Goal: Information Seeking & Learning: Check status

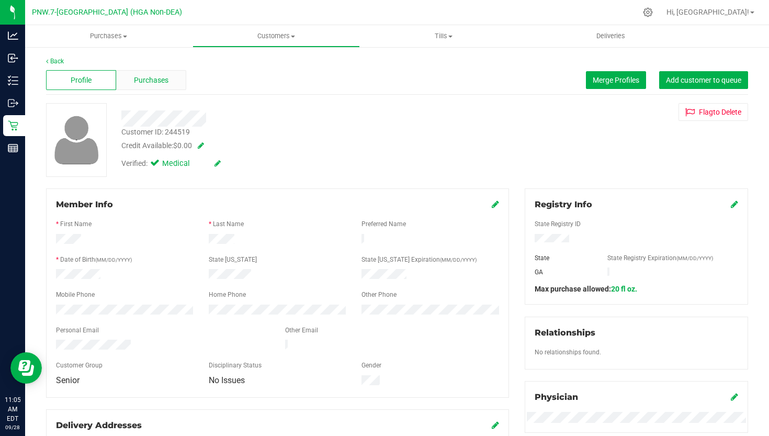
click at [148, 78] on span "Purchases" at bounding box center [151, 80] width 35 height 11
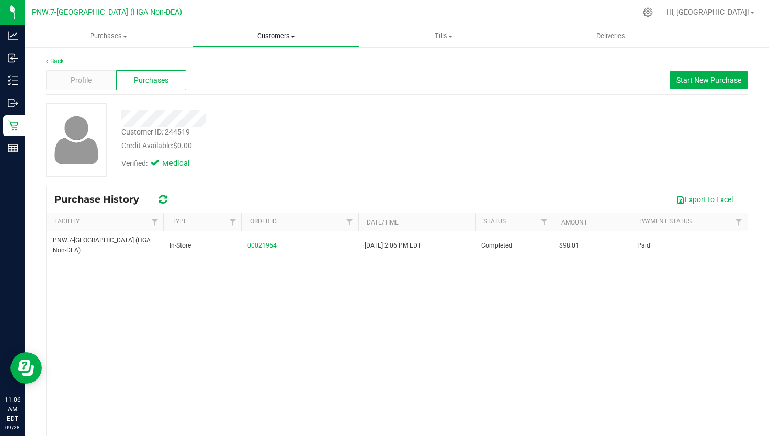
click at [276, 35] on span "Customers" at bounding box center [276, 35] width 166 height 9
click at [269, 64] on li "All customers" at bounding box center [276, 63] width 167 height 13
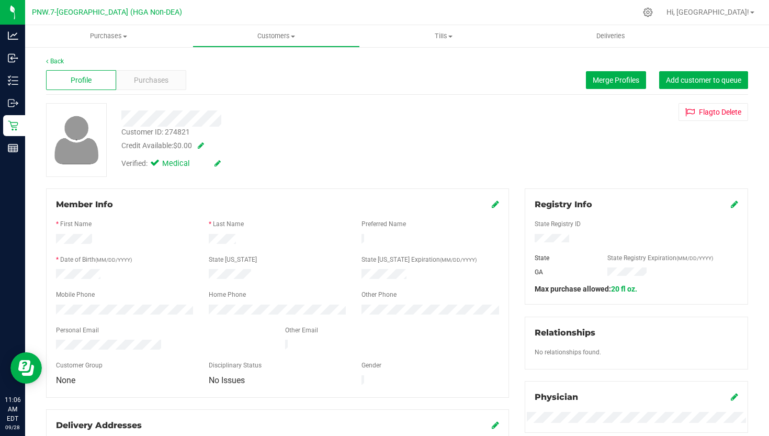
click at [154, 70] on div "Profile Purchases Merge Profiles Add customer to queue" at bounding box center [397, 80] width 702 height 29
click at [154, 75] on span "Purchases" at bounding box center [151, 80] width 35 height 11
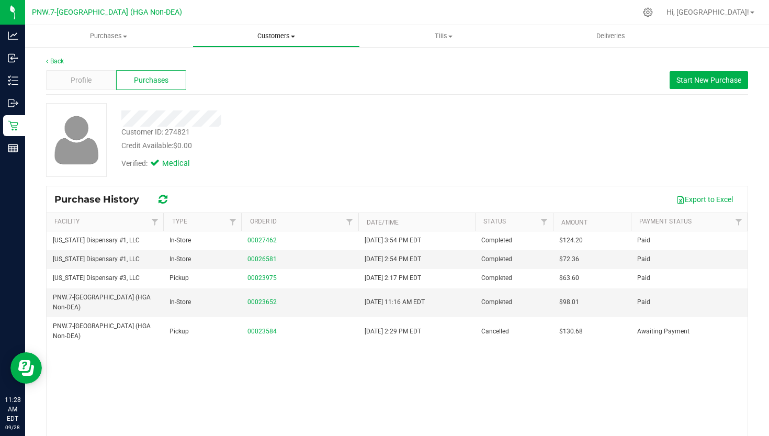
click at [294, 38] on span "Customers" at bounding box center [276, 35] width 166 height 9
click at [254, 64] on span "All customers" at bounding box center [230, 63] width 75 height 9
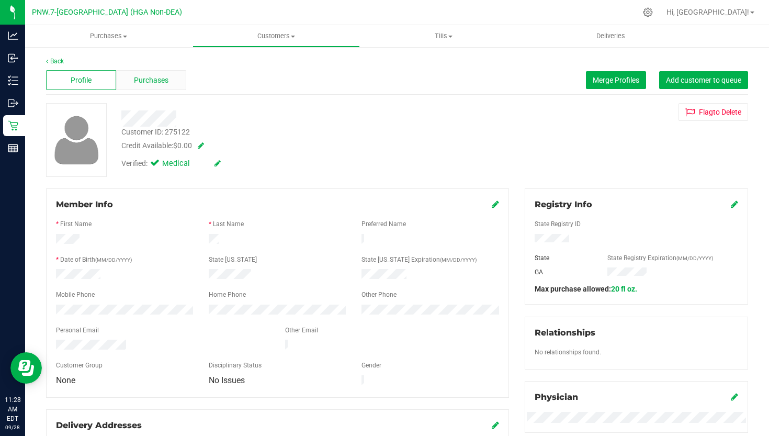
click at [143, 85] on span "Purchases" at bounding box center [151, 80] width 35 height 11
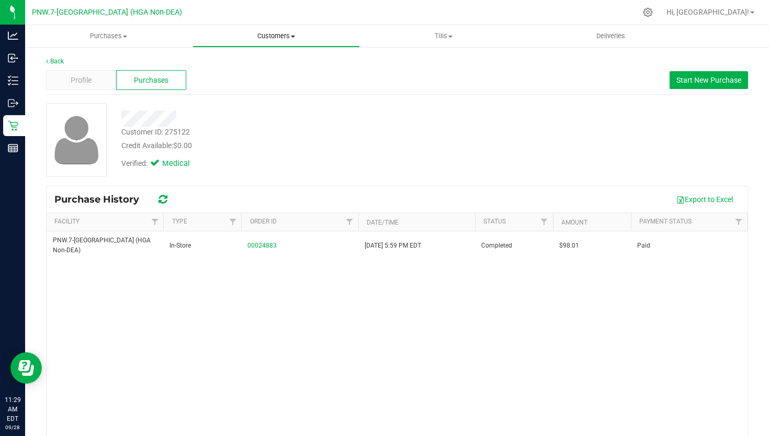
click at [265, 42] on uib-tab-heading "Customers All customers Add a new customer All physicians" at bounding box center [276, 36] width 166 height 21
click at [258, 65] on span "All customers" at bounding box center [230, 63] width 75 height 9
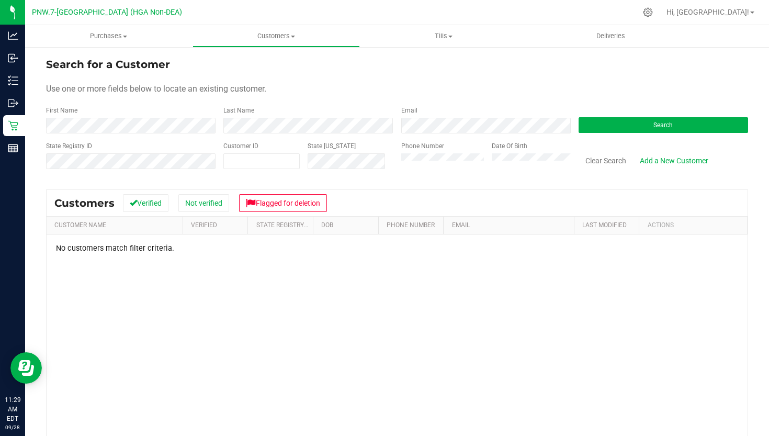
click at [152, 111] on div "First Name" at bounding box center [131, 120] width 170 height 28
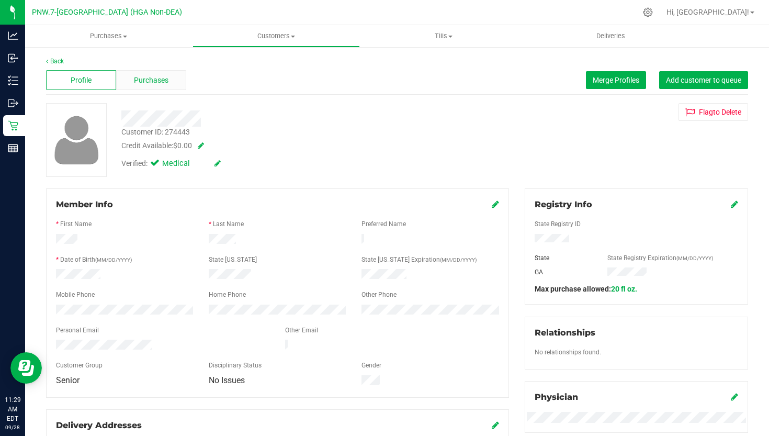
click at [158, 84] on span "Purchases" at bounding box center [151, 80] width 35 height 11
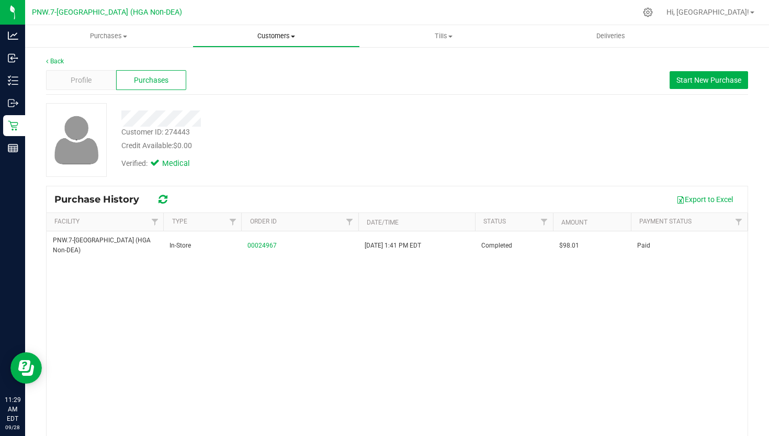
click at [266, 34] on span "Customers" at bounding box center [276, 35] width 166 height 9
click at [262, 60] on span "All customers" at bounding box center [230, 63] width 75 height 9
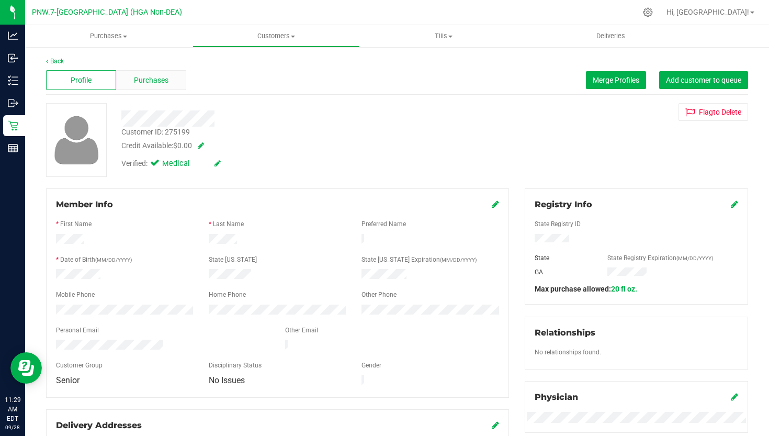
click at [157, 80] on span "Purchases" at bounding box center [151, 80] width 35 height 11
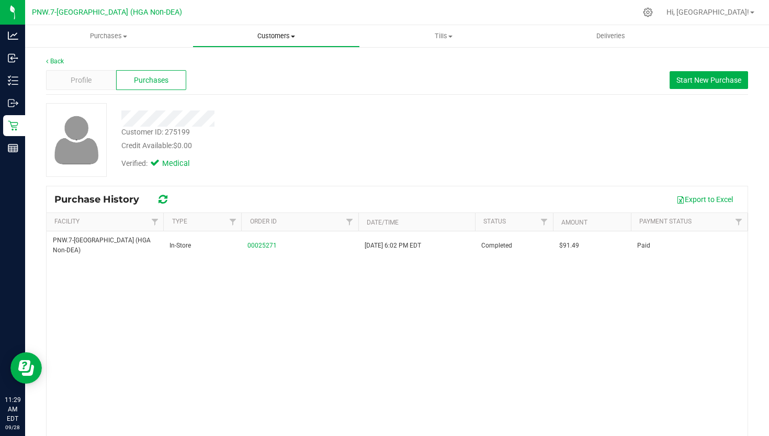
click at [255, 46] on uib-tab-heading "Customers All customers Add a new customer All physicians" at bounding box center [276, 36] width 166 height 21
click at [242, 65] on span "All customers" at bounding box center [230, 63] width 75 height 9
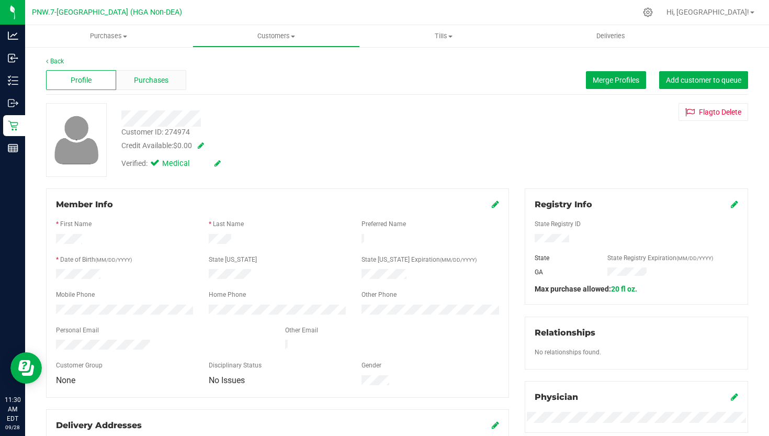
click at [153, 83] on span "Purchases" at bounding box center [151, 80] width 35 height 11
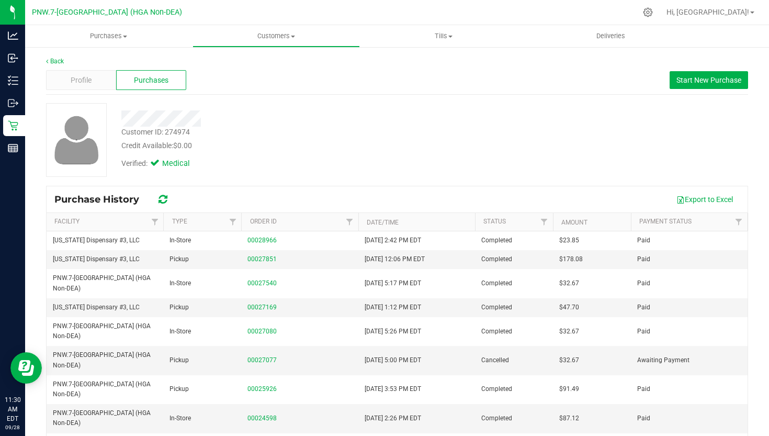
click at [245, 49] on div "Back Profile Purchases Start New Purchase Customer ID: 274974 Credit Available:…" at bounding box center [397, 261] width 744 height 431
click at [266, 43] on uib-tab-heading "Customers All customers Add a new customer All physicians" at bounding box center [276, 36] width 166 height 21
click at [247, 60] on span "All customers" at bounding box center [230, 63] width 75 height 9
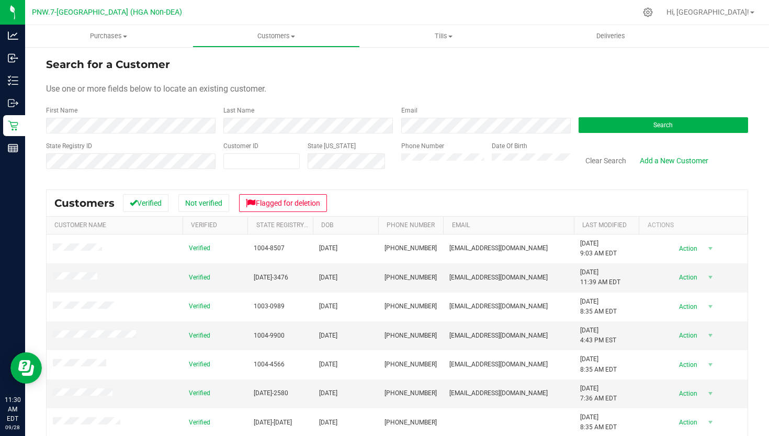
click at [335, 117] on div "Last Name" at bounding box center [304, 120] width 177 height 28
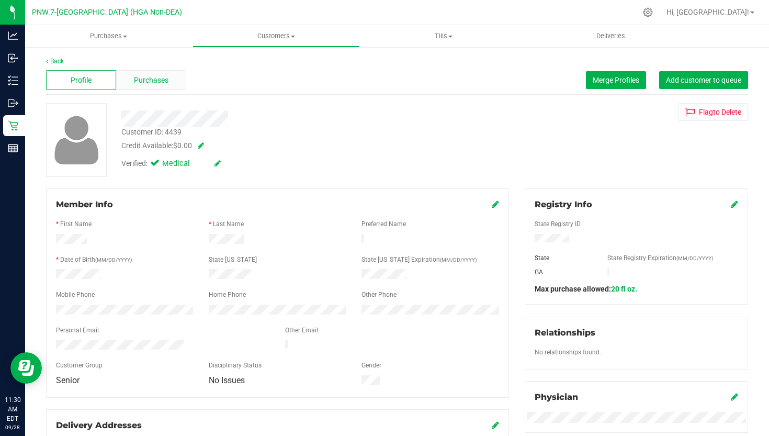
click at [164, 77] on span "Purchases" at bounding box center [151, 80] width 35 height 11
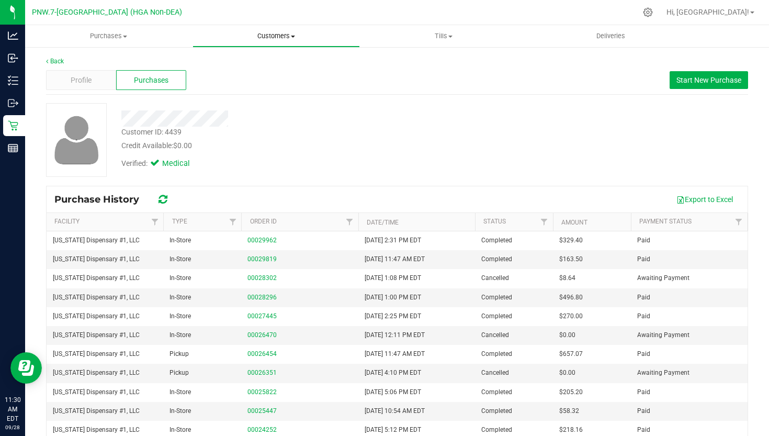
click at [277, 42] on uib-tab-heading "Customers All customers Add a new customer All physicians" at bounding box center [276, 36] width 166 height 21
click at [258, 63] on span "All customers" at bounding box center [230, 63] width 75 height 9
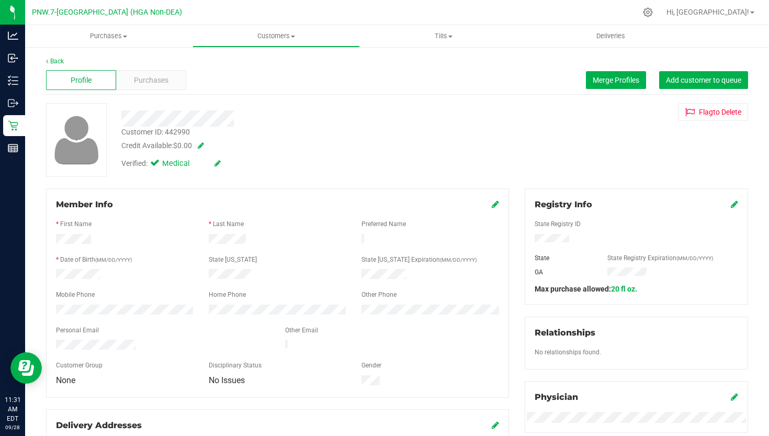
click at [184, 92] on div "Profile Purchases Merge Profiles Add customer to queue" at bounding box center [397, 80] width 702 height 29
click at [177, 80] on div "Purchases" at bounding box center [151, 80] width 70 height 20
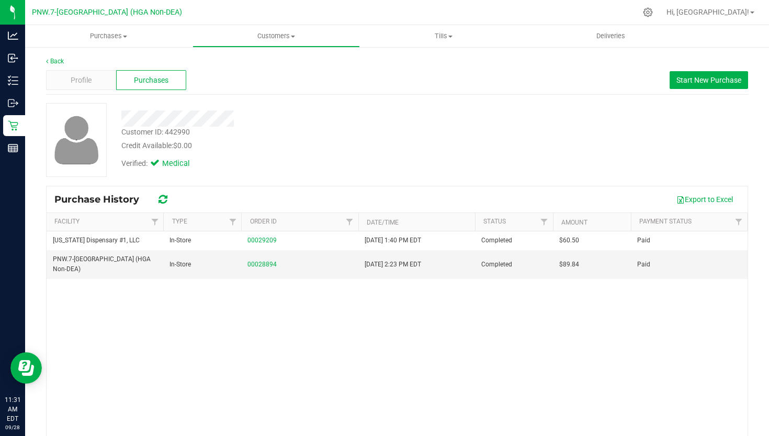
click at [280, 25] on nav "PNW.7-[GEOGRAPHIC_DATA] (HGA Non-DEA) Hi, [GEOGRAPHIC_DATA]!" at bounding box center [397, 12] width 744 height 25
click at [280, 35] on span "Customers" at bounding box center [276, 35] width 166 height 9
click at [264, 63] on span "All customers" at bounding box center [230, 63] width 75 height 9
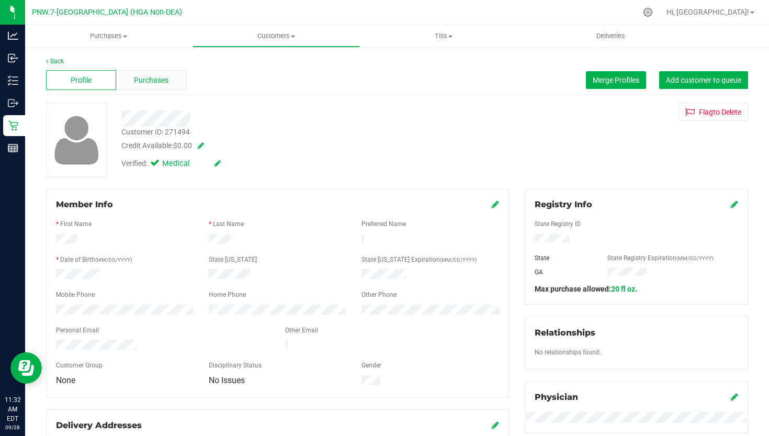
click at [161, 83] on span "Purchases" at bounding box center [151, 80] width 35 height 11
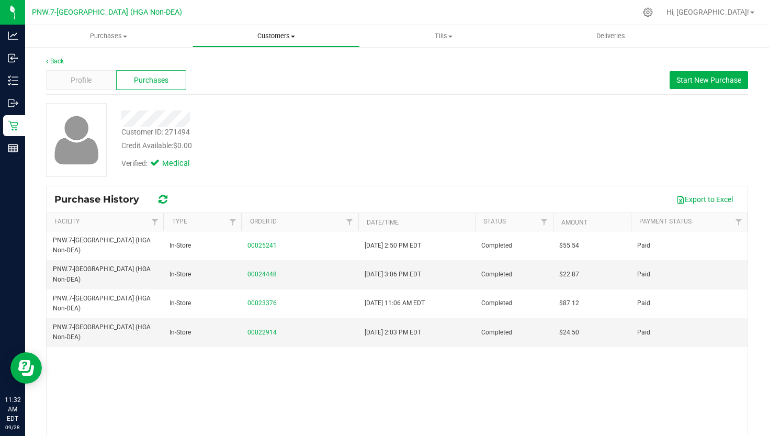
click at [288, 44] on uib-tab-heading "Customers All customers Add a new customer All physicians" at bounding box center [276, 36] width 166 height 21
click at [274, 67] on li "All customers" at bounding box center [276, 63] width 167 height 13
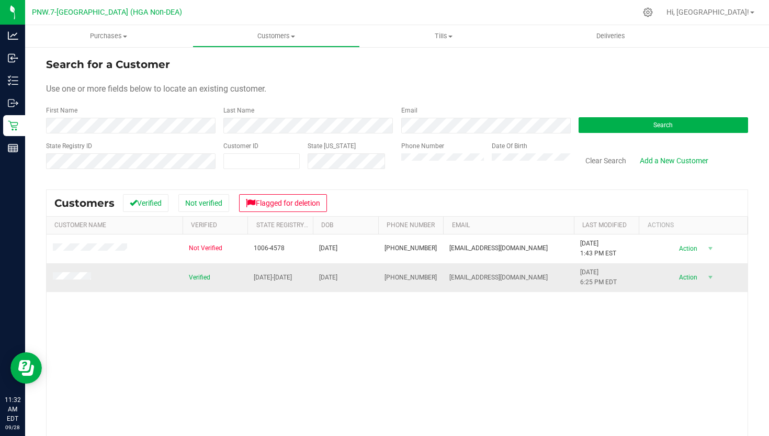
click at [84, 265] on td at bounding box center [115, 277] width 136 height 28
click at [84, 268] on td at bounding box center [115, 277] width 136 height 28
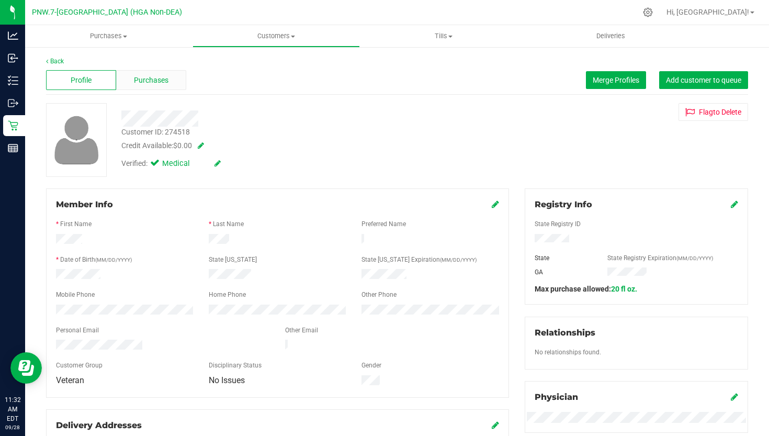
click at [145, 73] on div "Purchases" at bounding box center [151, 80] width 70 height 20
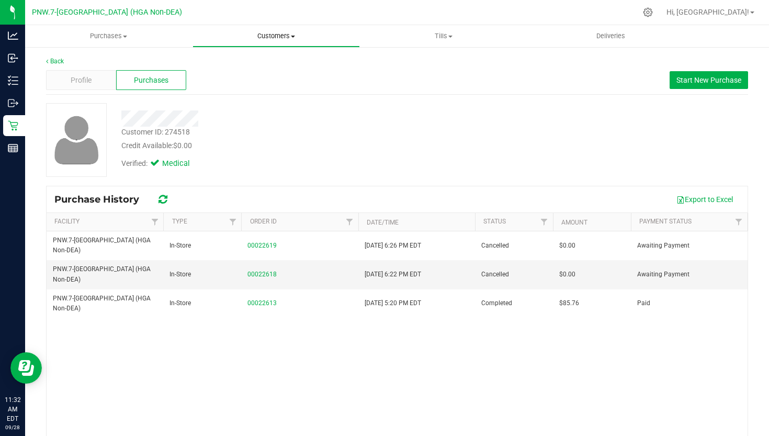
click at [275, 33] on span "Customers" at bounding box center [276, 35] width 166 height 9
click at [264, 59] on span "All customers" at bounding box center [230, 63] width 75 height 9
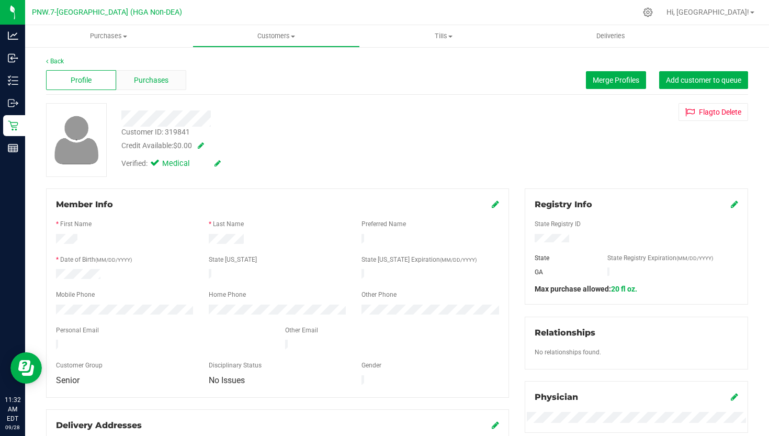
click at [160, 88] on div "Purchases" at bounding box center [151, 80] width 70 height 20
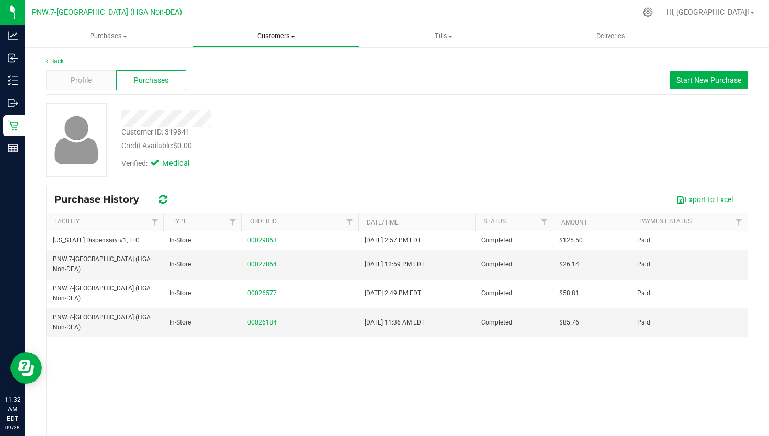
click at [273, 39] on span "Customers" at bounding box center [276, 35] width 166 height 9
click at [238, 77] on span "Add a new customer" at bounding box center [242, 75] width 98 height 9
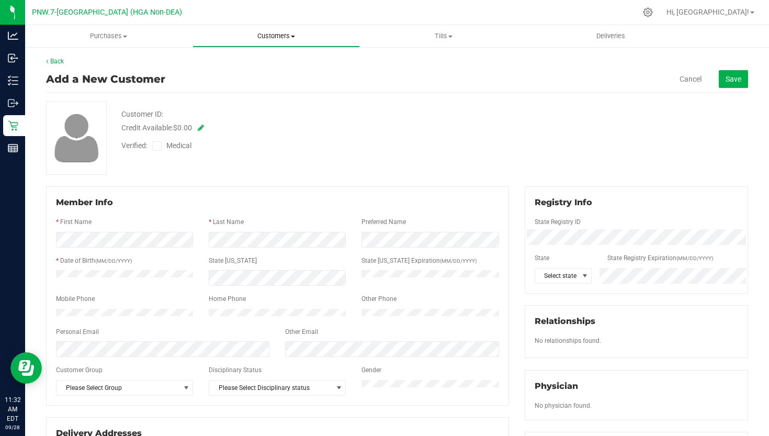
click at [273, 45] on uib-tab-heading "Customers All customers Add a new customer All physicians" at bounding box center [276, 36] width 166 height 21
click at [269, 51] on ul "All customers Add a new customer All physicians" at bounding box center [276, 76] width 167 height 57
click at [297, 17] on div at bounding box center [411, 12] width 449 height 20
click at [280, 42] on uib-tab-heading "Customers All customers Add a new customer All physicians" at bounding box center [276, 36] width 167 height 22
click at [260, 63] on span "All customers" at bounding box center [230, 63] width 75 height 9
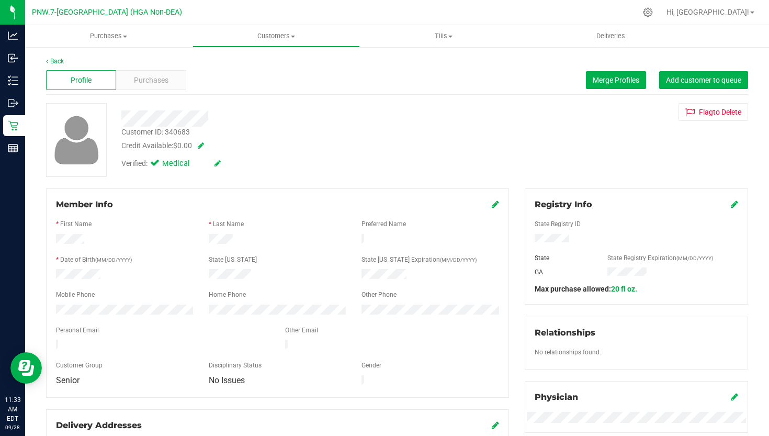
click at [134, 69] on div "Profile Purchases Merge Profiles Add customer to queue" at bounding box center [397, 80] width 702 height 29
click at [141, 72] on div "Purchases" at bounding box center [151, 80] width 70 height 20
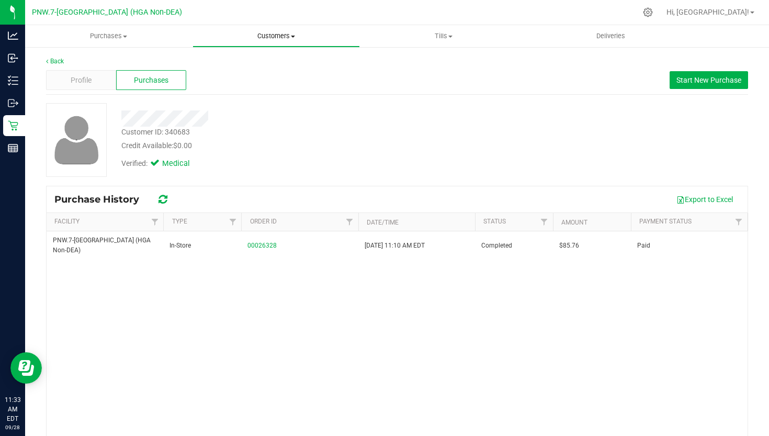
click at [292, 39] on span "Customers" at bounding box center [276, 35] width 166 height 9
click at [270, 65] on li "All customers" at bounding box center [276, 63] width 167 height 13
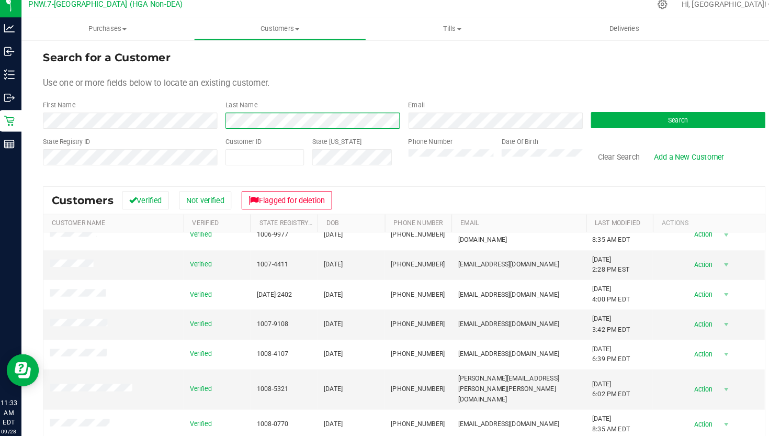
scroll to position [185, 0]
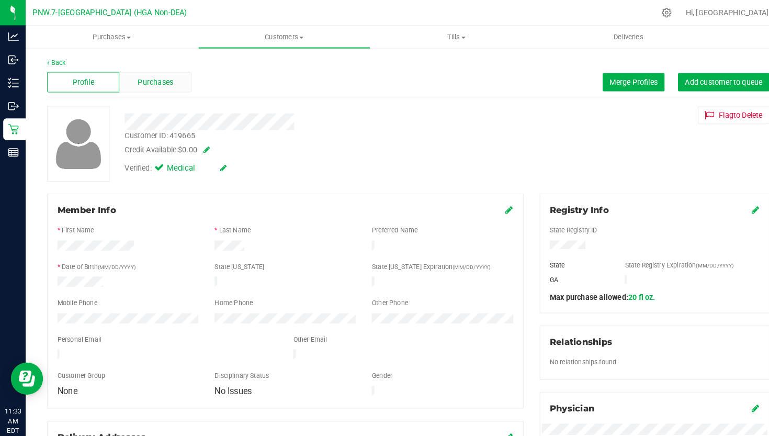
click at [134, 82] on span "Purchases" at bounding box center [151, 80] width 35 height 11
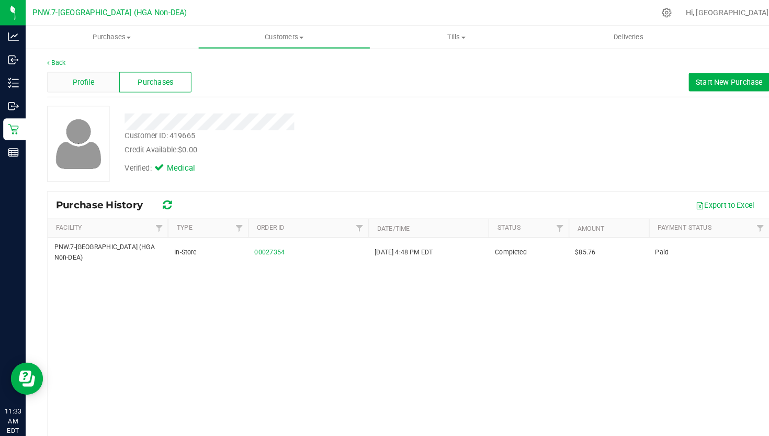
click at [107, 70] on div "Profile" at bounding box center [81, 80] width 70 height 20
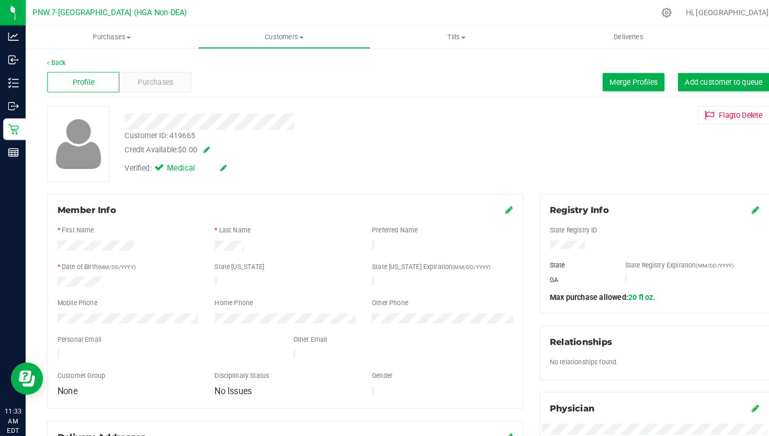
click at [200, 149] on span at bounding box center [199, 145] width 10 height 7
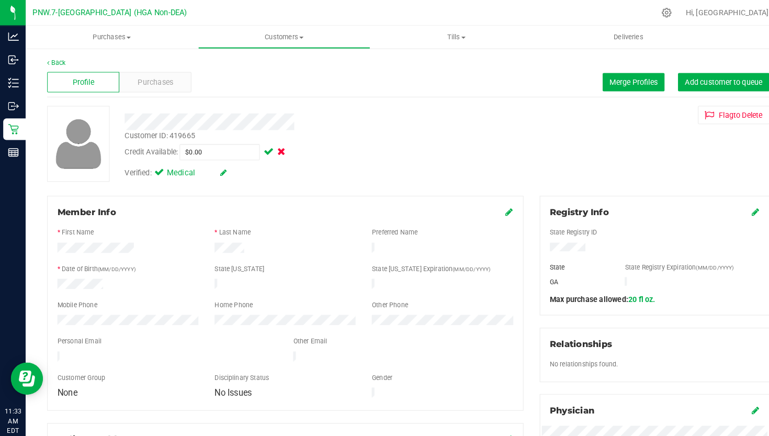
click at [278, 148] on span at bounding box center [273, 147] width 10 height 7
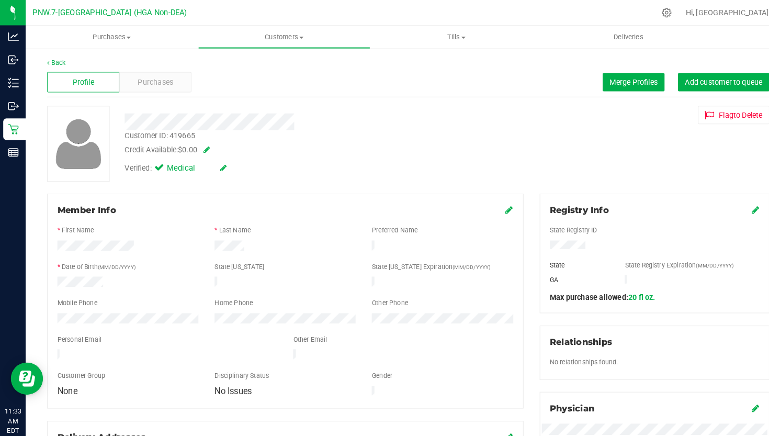
click at [220, 161] on icon at bounding box center [218, 163] width 6 height 7
click at [212, 165] on icon at bounding box center [211, 163] width 8 height 7
click at [176, 82] on div "Purchases" at bounding box center [151, 80] width 70 height 20
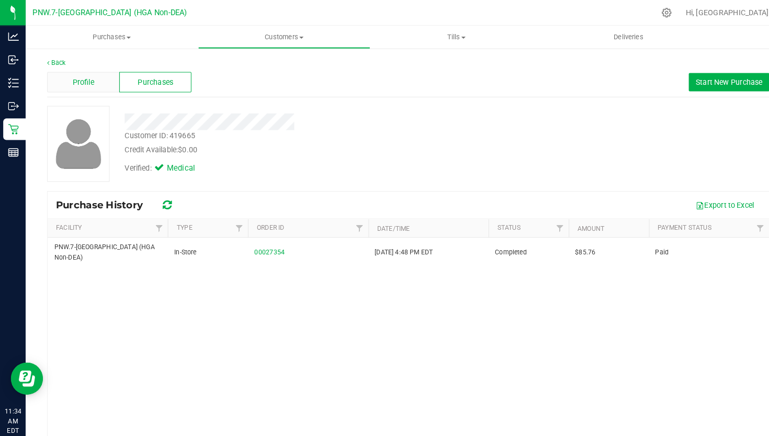
click at [102, 78] on div "Profile" at bounding box center [81, 80] width 70 height 20
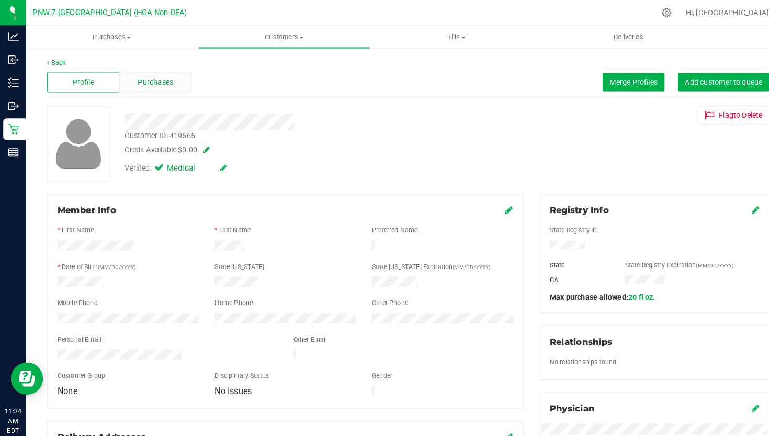
click at [129, 80] on div "Purchases" at bounding box center [151, 80] width 70 height 20
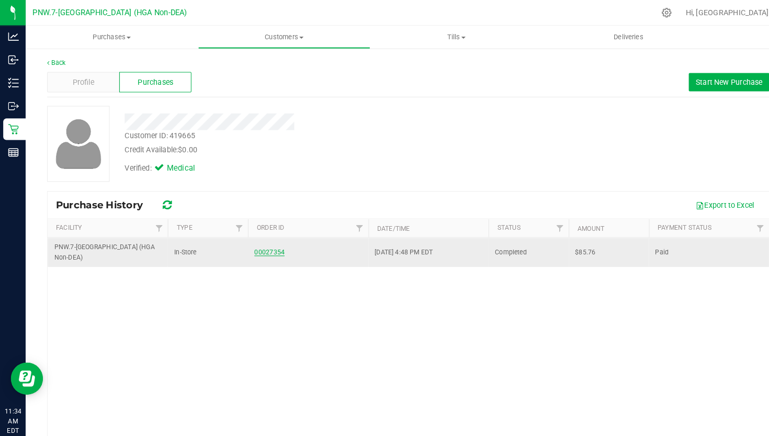
click at [265, 242] on link "00027354" at bounding box center [261, 245] width 29 height 7
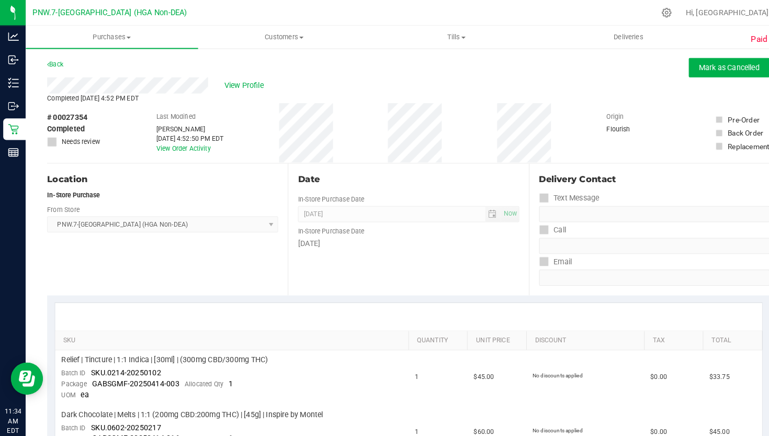
click at [54, 67] on div "Back" at bounding box center [54, 63] width 16 height 13
click at [54, 65] on link "Back" at bounding box center [54, 62] width 16 height 7
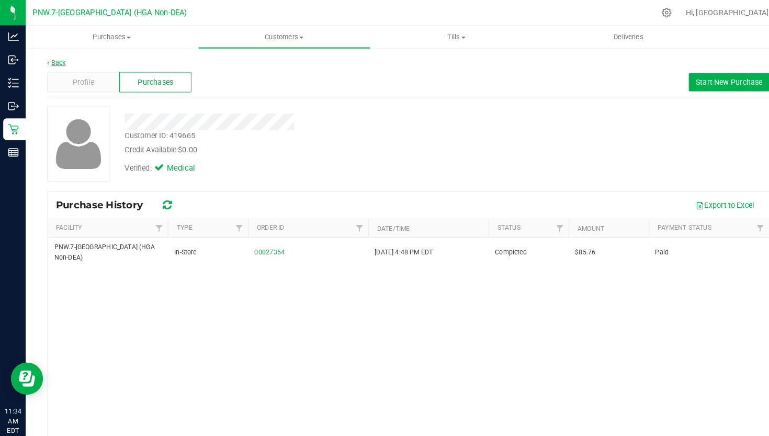
click at [49, 63] on link "Back" at bounding box center [55, 61] width 18 height 7
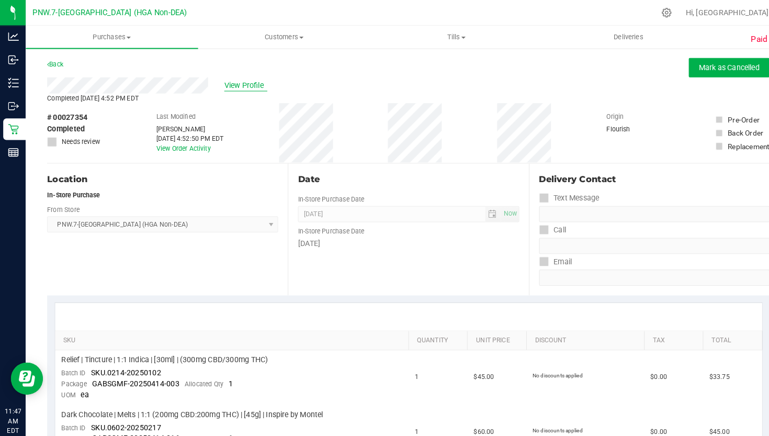
click at [235, 80] on span "View Profile" at bounding box center [239, 83] width 42 height 11
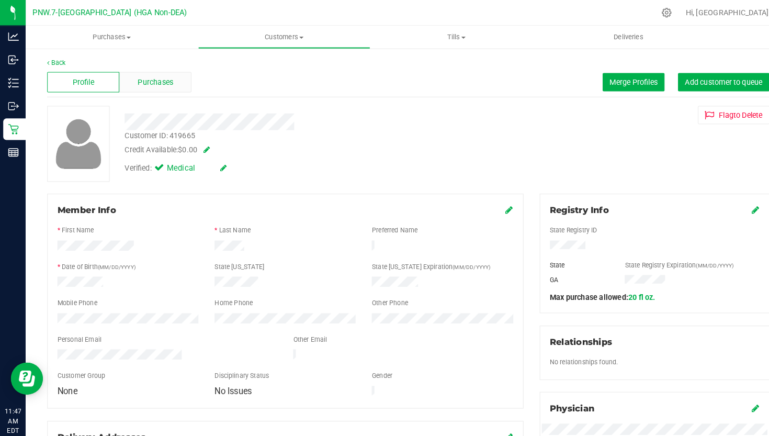
click at [166, 82] on span "Purchases" at bounding box center [151, 80] width 35 height 11
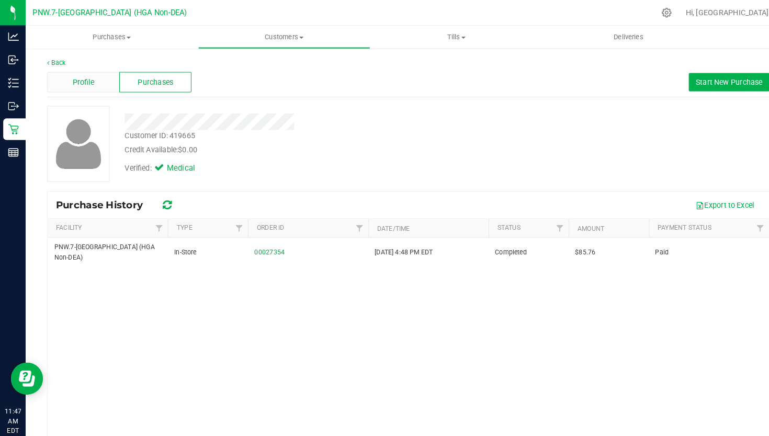
click at [95, 84] on div "Profile" at bounding box center [81, 80] width 70 height 20
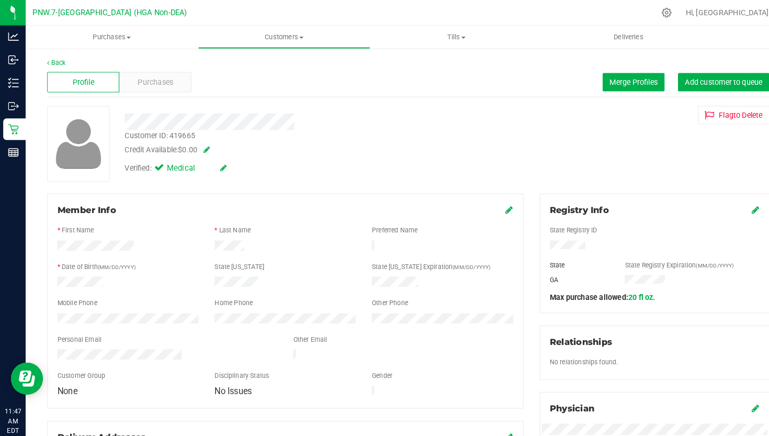
drag, startPoint x: 152, startPoint y: 55, endPoint x: 142, endPoint y: 60, distance: 10.8
click at [151, 55] on div "Back Profile Purchases Merge Profiles Add customer to queue Customer ID: 419665…" at bounding box center [397, 409] width 744 height 727
click at [142, 89] on div "Purchases" at bounding box center [151, 80] width 70 height 20
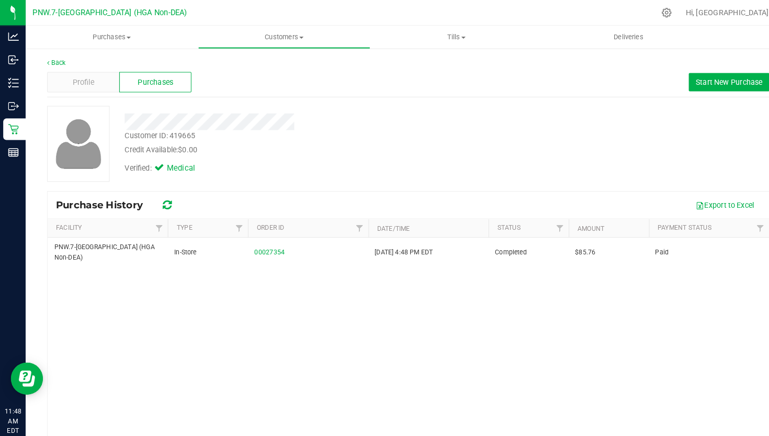
click at [202, 129] on div "Customer ID: 419665 Credit Available: $0.00" at bounding box center [293, 139] width 359 height 25
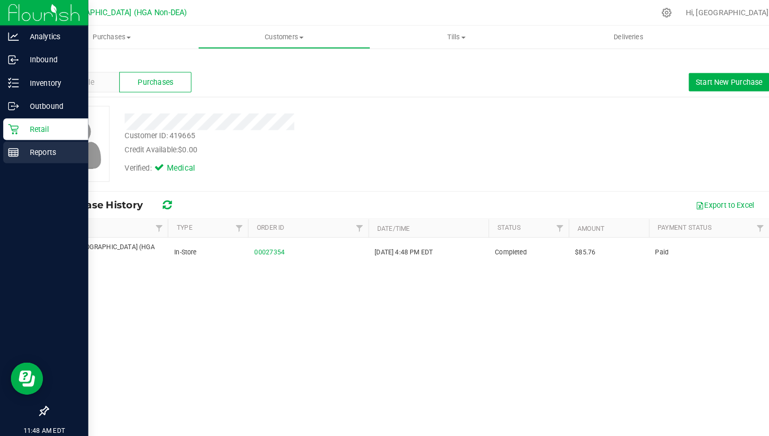
click at [40, 156] on div "Reports" at bounding box center [44, 148] width 83 height 21
